Goal: Transaction & Acquisition: Purchase product/service

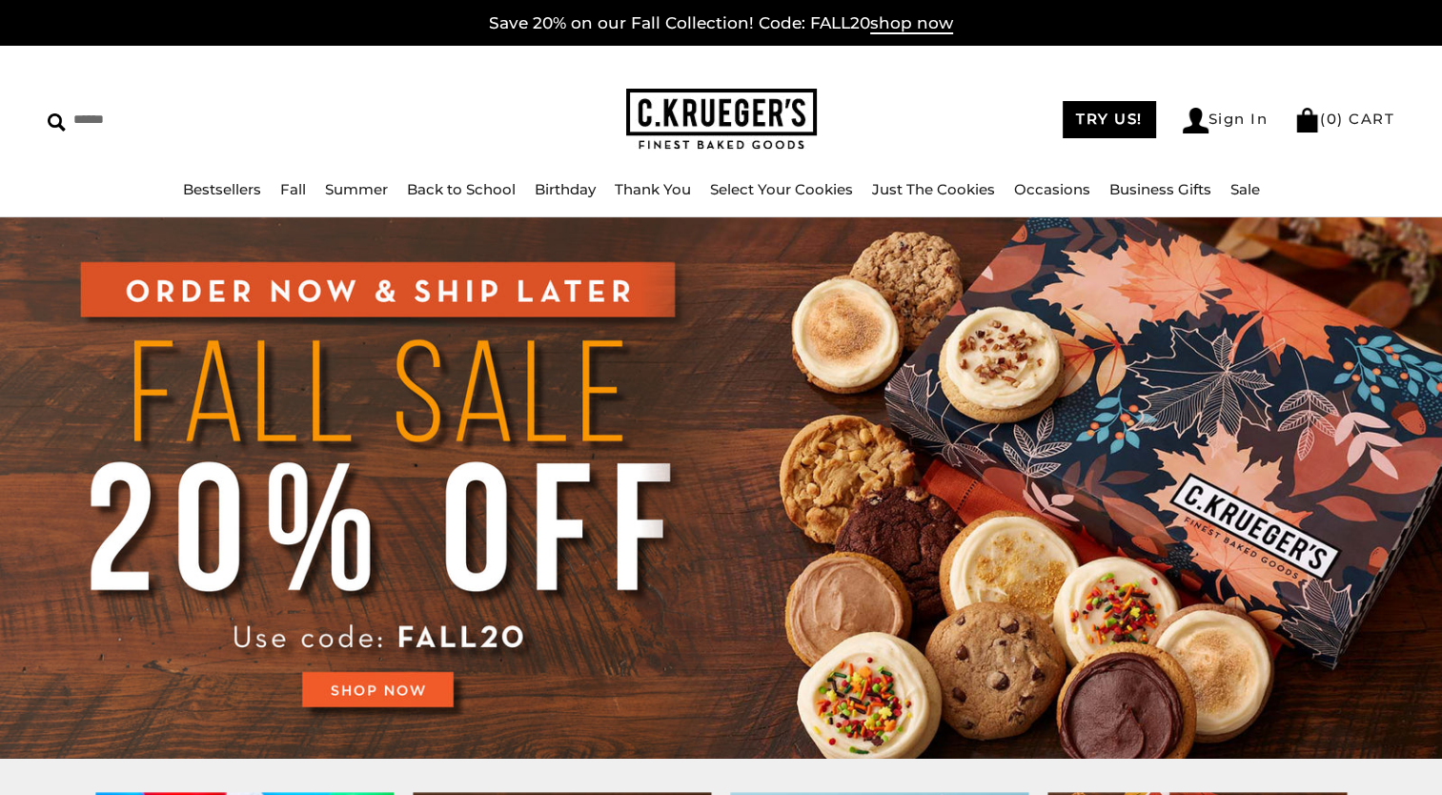
click at [416, 685] on img at bounding box center [721, 488] width 1442 height 542
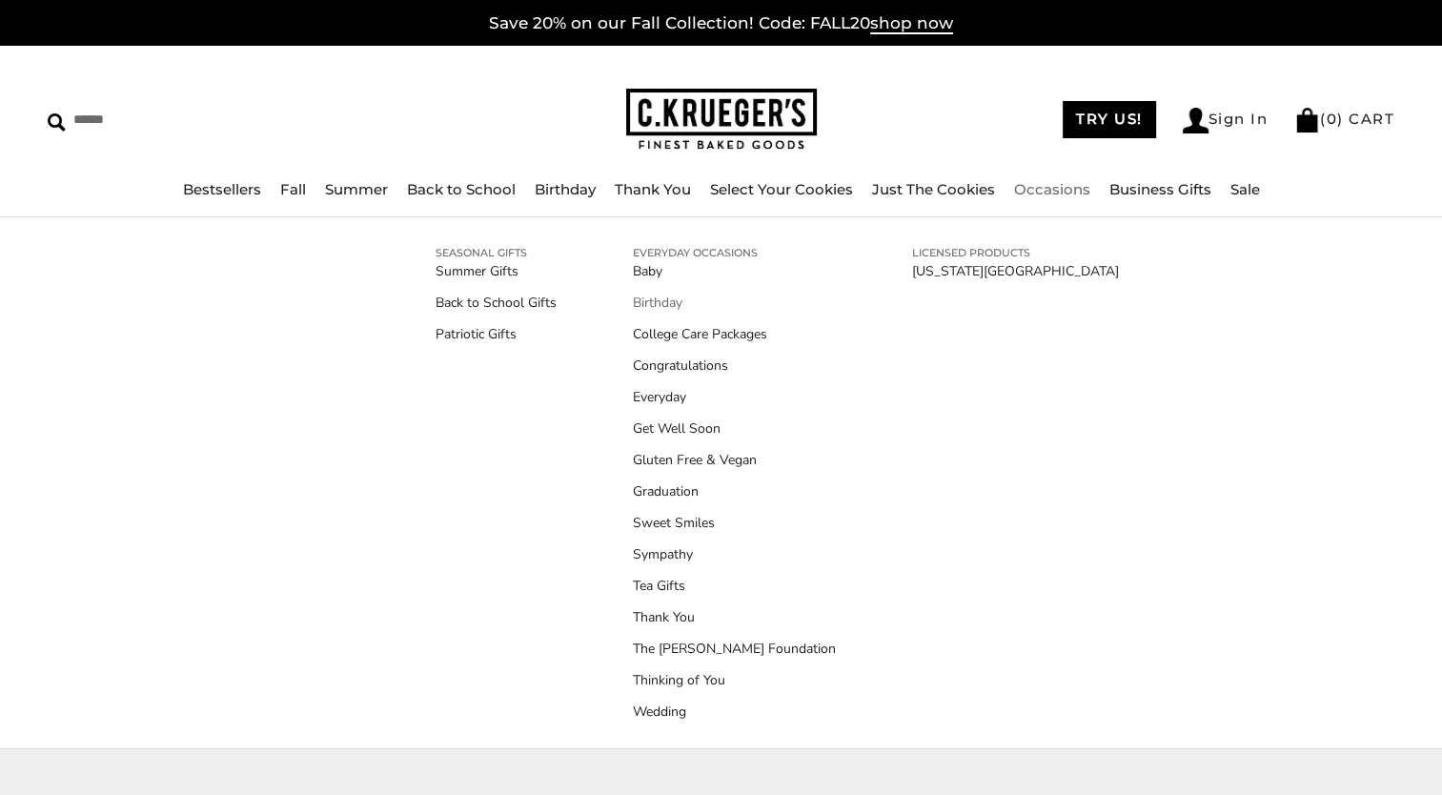
click at [658, 305] on link "Birthday" at bounding box center [734, 303] width 203 height 20
